Goal: Find specific page/section: Find specific page/section

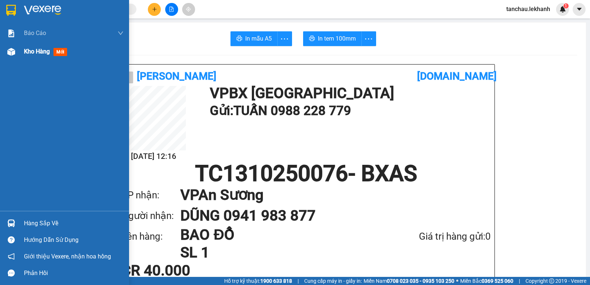
click at [30, 52] on span "Kho hàng" at bounding box center [37, 51] width 26 height 7
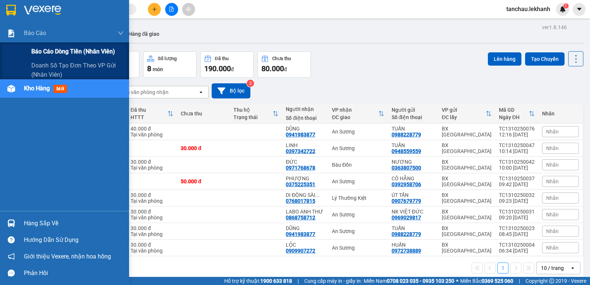
click at [30, 48] on div "Báo cáo dòng tiền (nhân viên)" at bounding box center [64, 51] width 129 height 18
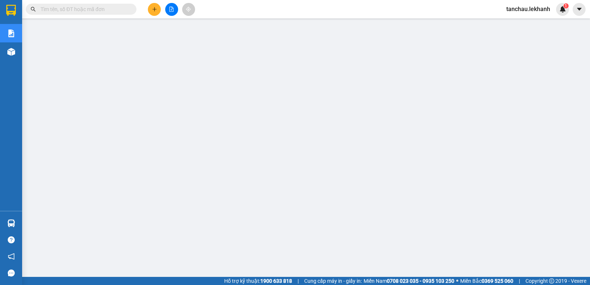
scroll to position [37, 0]
click at [153, 6] on button at bounding box center [154, 9] width 13 height 13
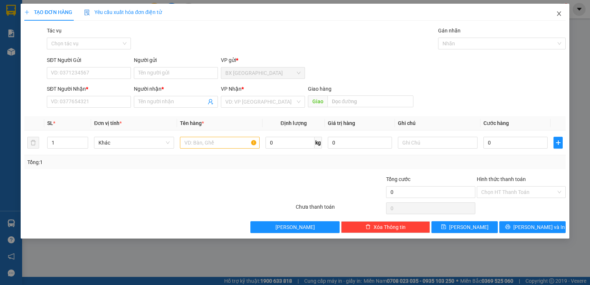
click at [558, 14] on icon "close" at bounding box center [559, 14] width 6 height 6
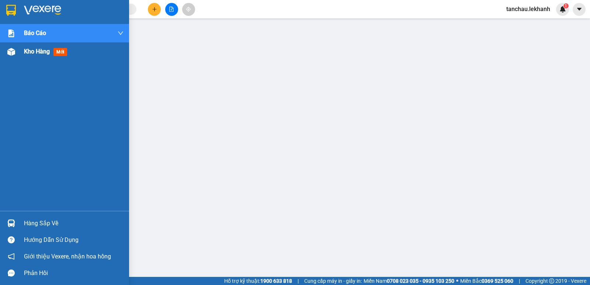
click at [46, 49] on span "Kho hàng" at bounding box center [37, 51] width 26 height 7
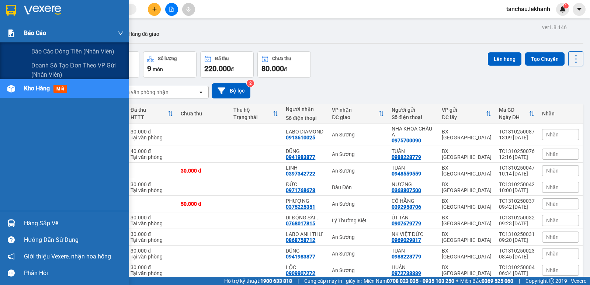
click at [83, 32] on div "Báo cáo" at bounding box center [74, 33] width 100 height 18
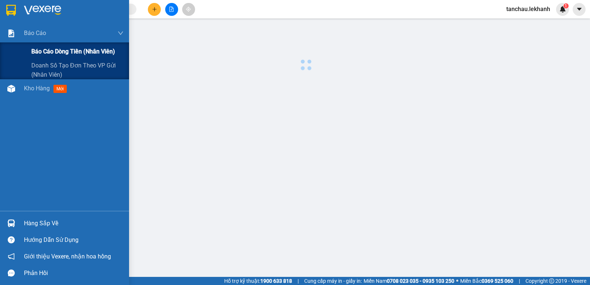
click at [84, 45] on div "Báo cáo dòng tiền (nhân viên)" at bounding box center [77, 51] width 92 height 18
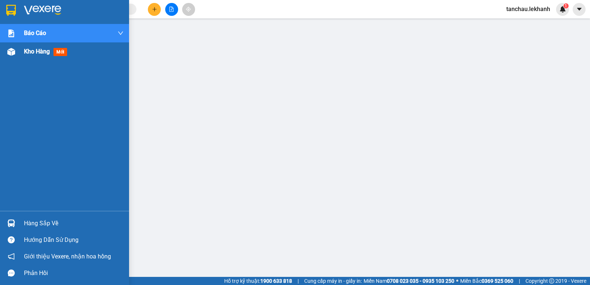
click at [33, 52] on span "Kho hàng" at bounding box center [37, 51] width 26 height 7
